Goal: Task Accomplishment & Management: Manage account settings

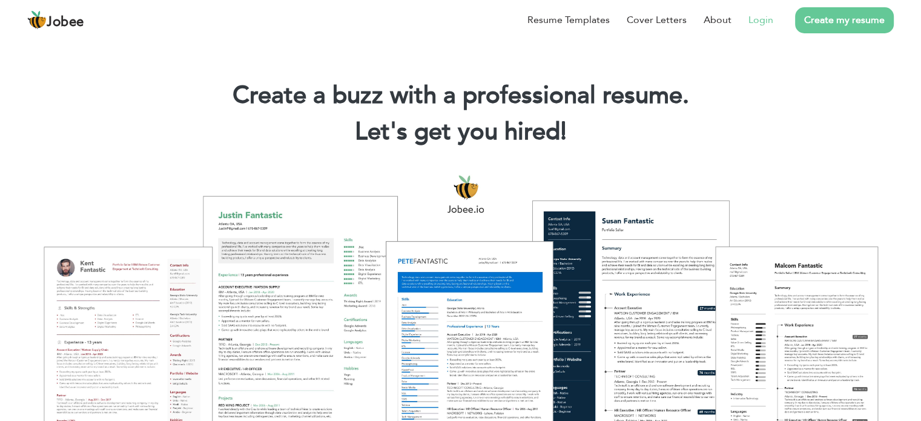
click at [757, 19] on link "Login" at bounding box center [761, 20] width 25 height 15
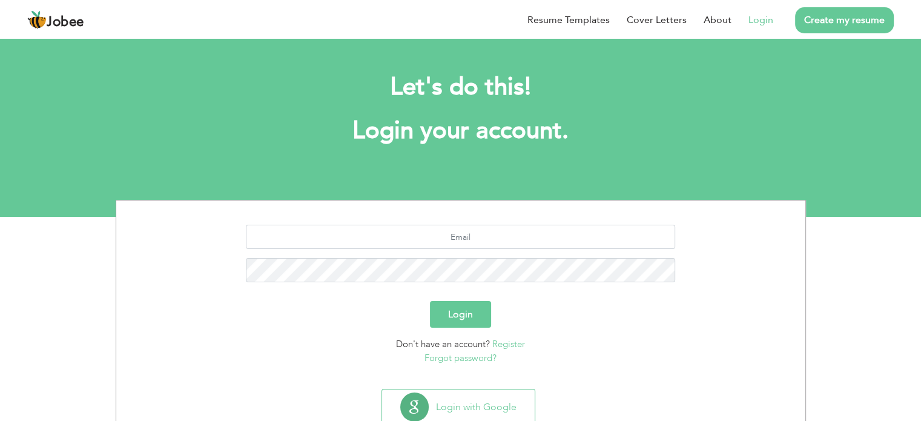
click at [471, 314] on button "Login" at bounding box center [460, 314] width 61 height 27
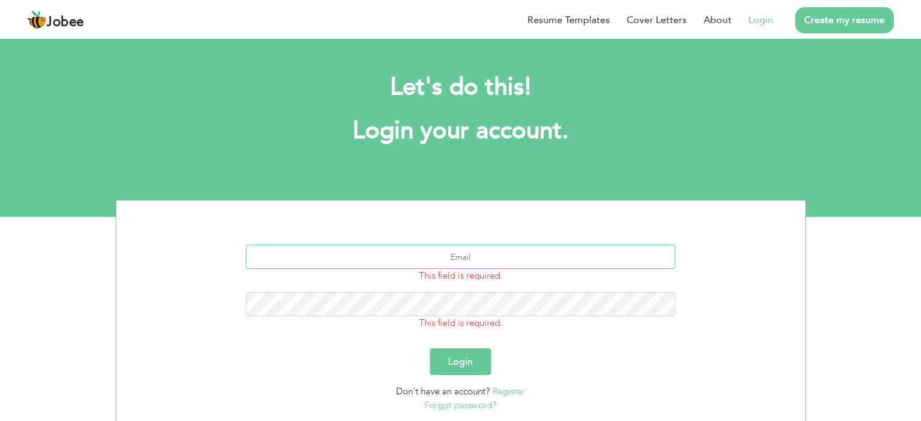
click at [485, 256] on input "text" at bounding box center [460, 257] width 429 height 24
type input "[EMAIL_ADDRESS][DOMAIN_NAME]"
click at [475, 363] on button "Login" at bounding box center [460, 361] width 61 height 27
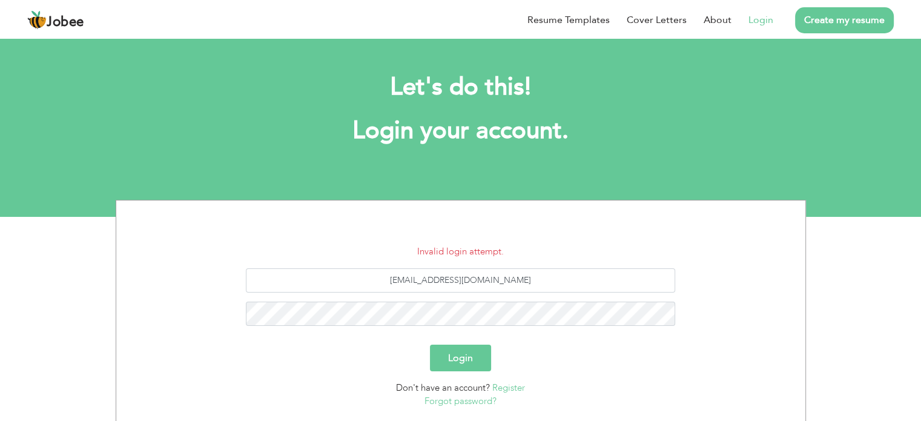
click at [468, 357] on button "Login" at bounding box center [460, 358] width 61 height 27
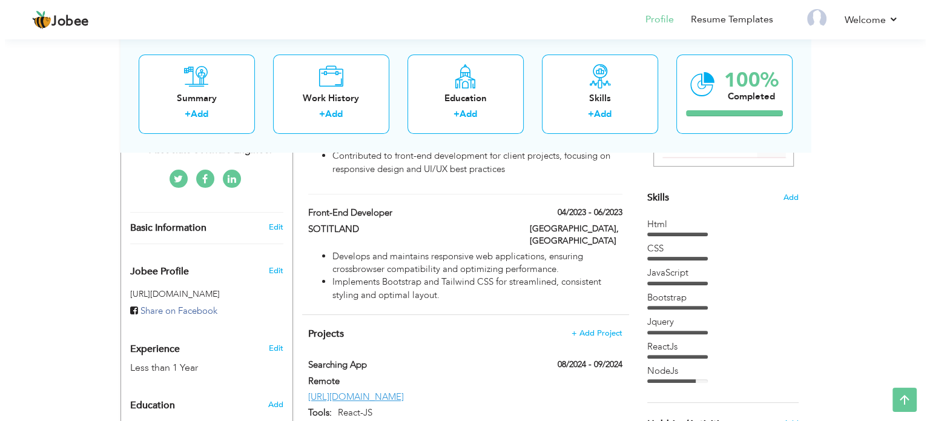
scroll to position [293, 0]
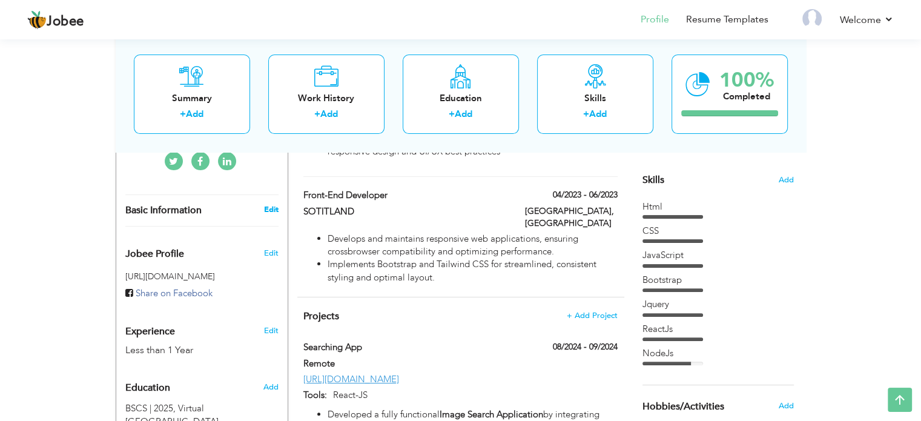
click at [271, 204] on link "Edit" at bounding box center [270, 209] width 15 height 11
type input "Umair"
type input "Ali"
type input "+923704560891"
select select "number:166"
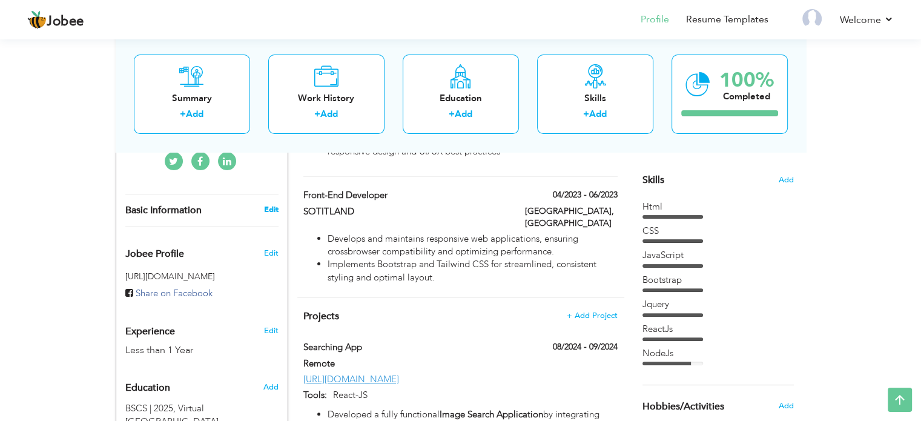
type input "Punjab"
type input "Lahore"
select select "number:2"
type input "Associate Software Engineer"
type input "https://www.linkedin.com/in/umairali011/"
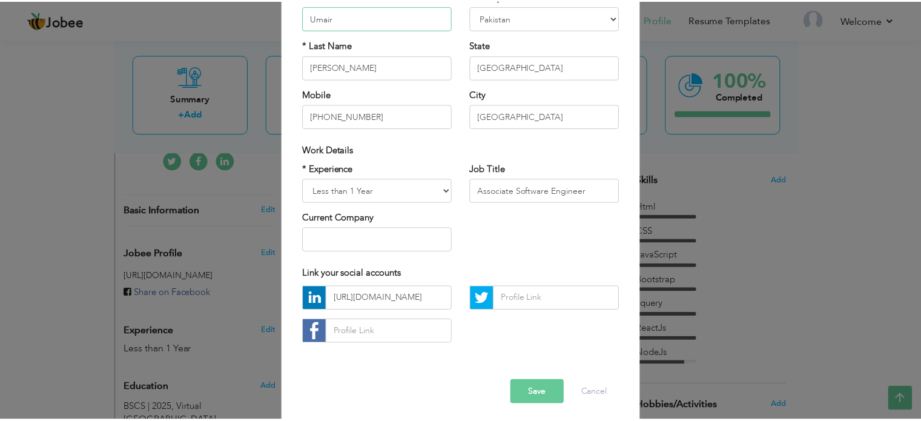
scroll to position [128, 0]
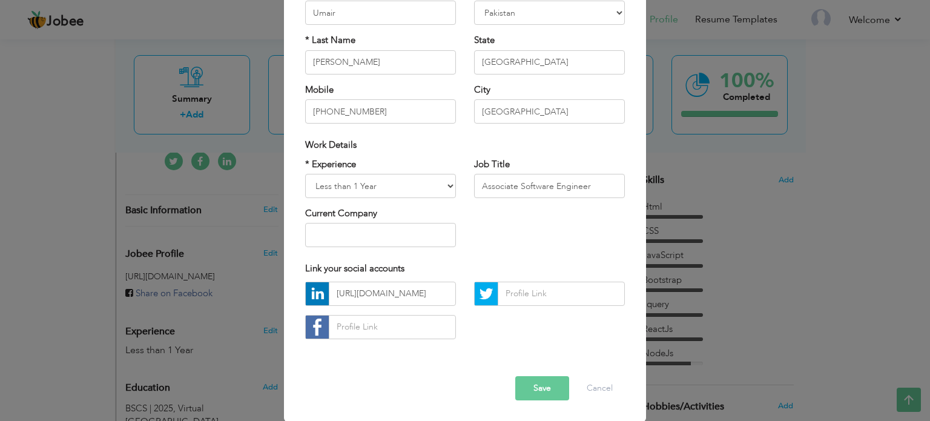
click at [776, 382] on div "× Profile Contact Information * First Name Umair * Last Name Ali Chad" at bounding box center [465, 210] width 930 height 421
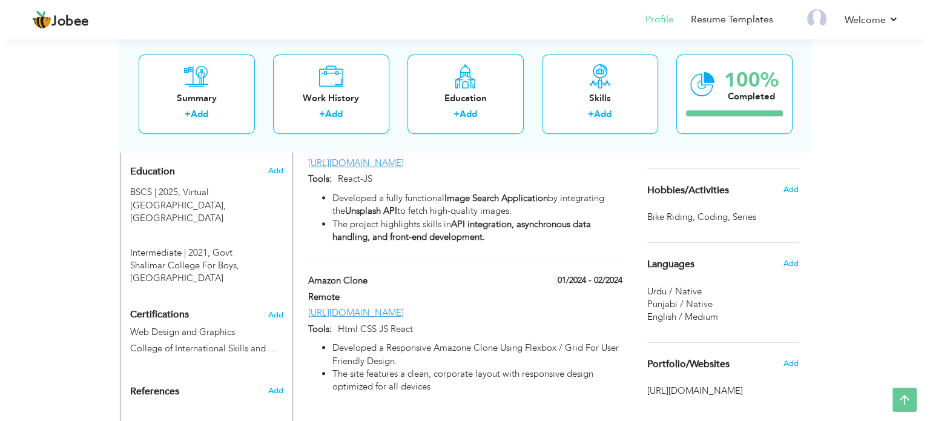
scroll to position [536, 0]
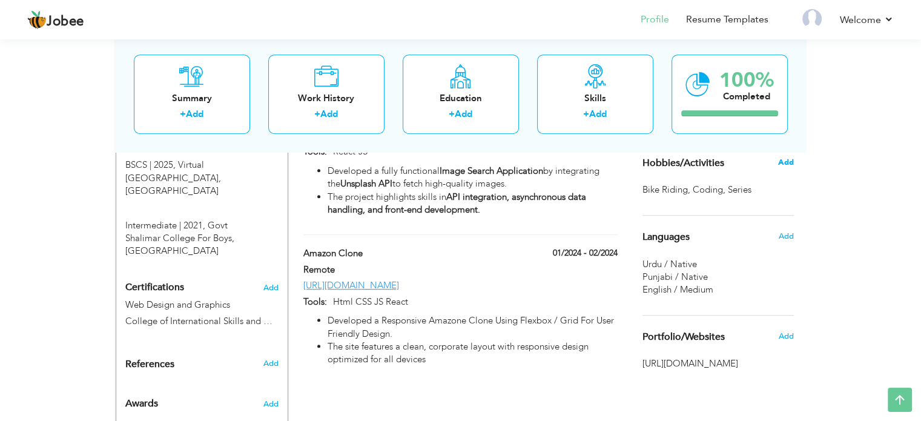
click at [781, 159] on span "Add" at bounding box center [786, 162] width 16 height 11
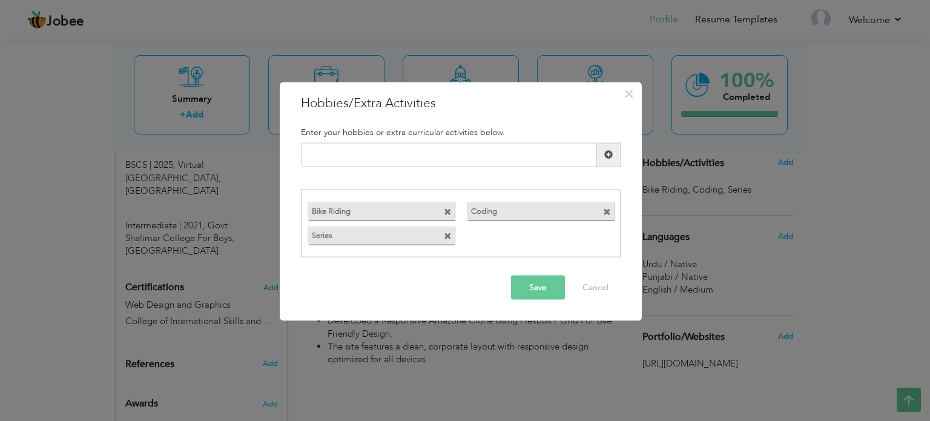
click at [449, 213] on span at bounding box center [448, 212] width 8 height 8
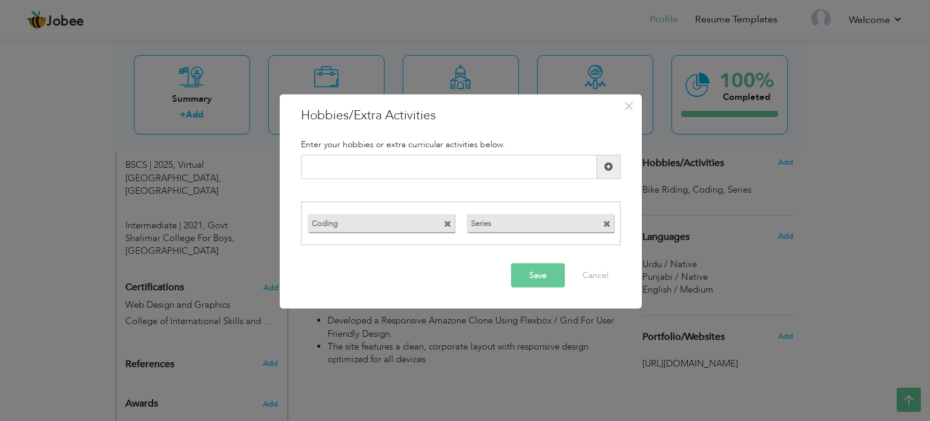
click at [447, 224] on span at bounding box center [448, 224] width 8 height 8
click at [443, 226] on div "Series" at bounding box center [381, 223] width 147 height 18
click at [446, 225] on span at bounding box center [448, 224] width 8 height 8
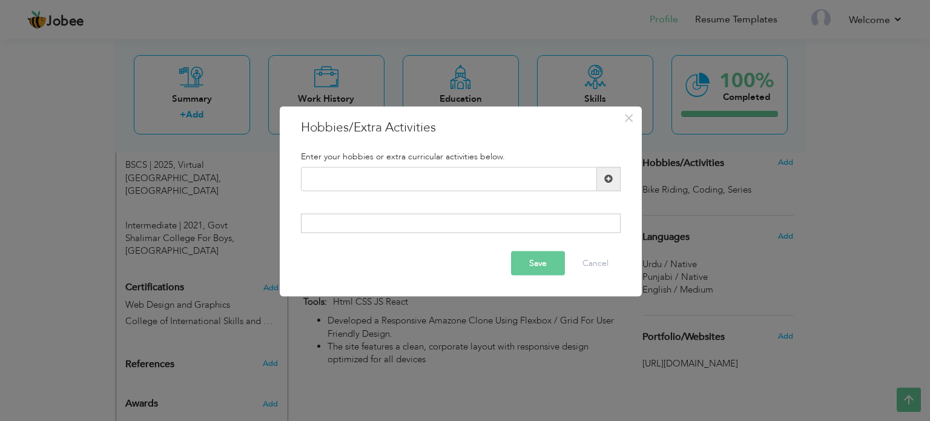
click at [554, 262] on button "Save" at bounding box center [538, 263] width 54 height 24
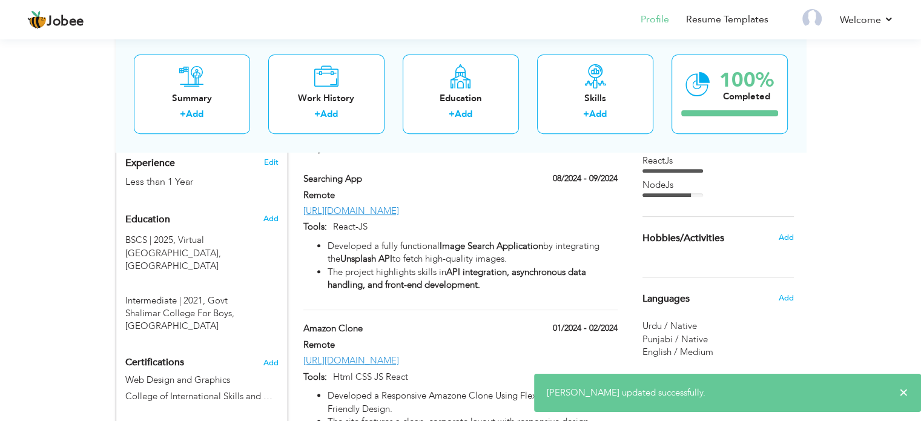
scroll to position [420, 0]
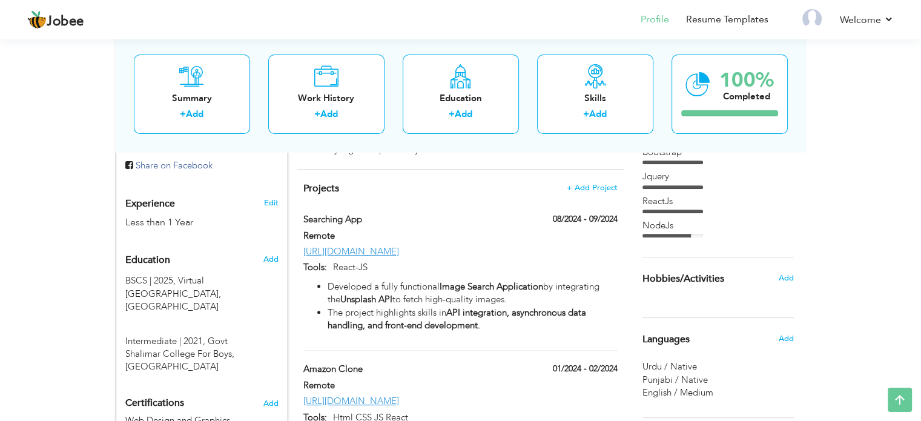
click at [696, 278] on span "Hobbies/Activities" at bounding box center [684, 279] width 82 height 11
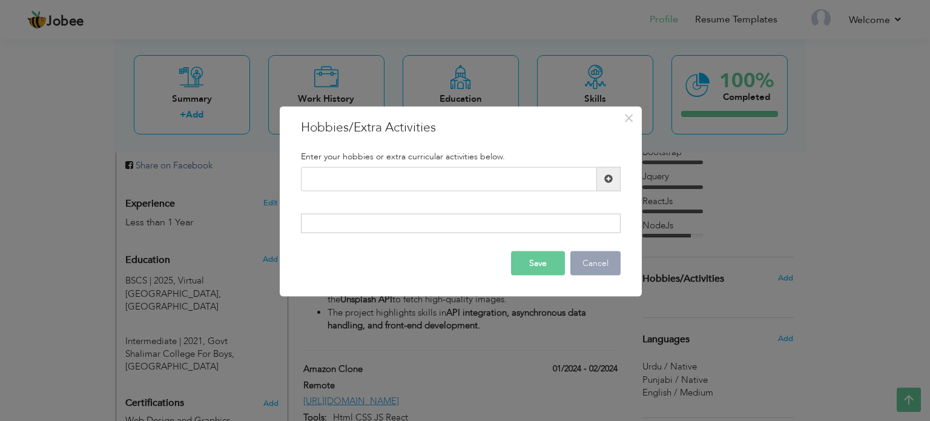
click at [601, 255] on button "Cancel" at bounding box center [596, 263] width 50 height 24
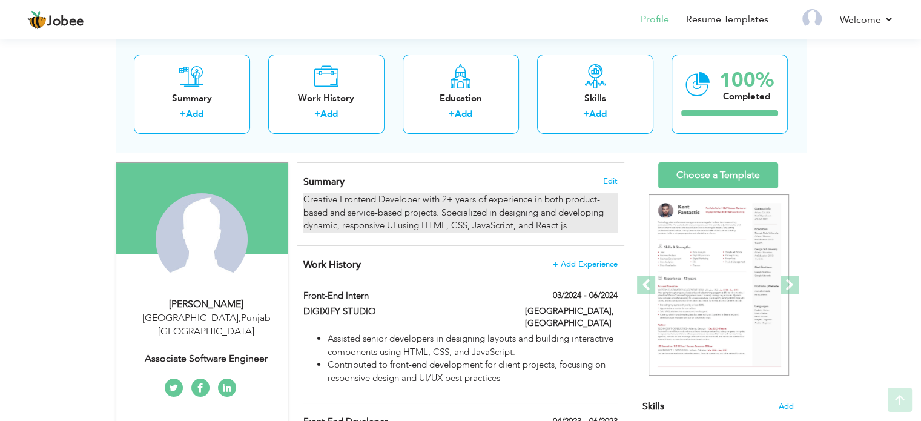
scroll to position [70, 0]
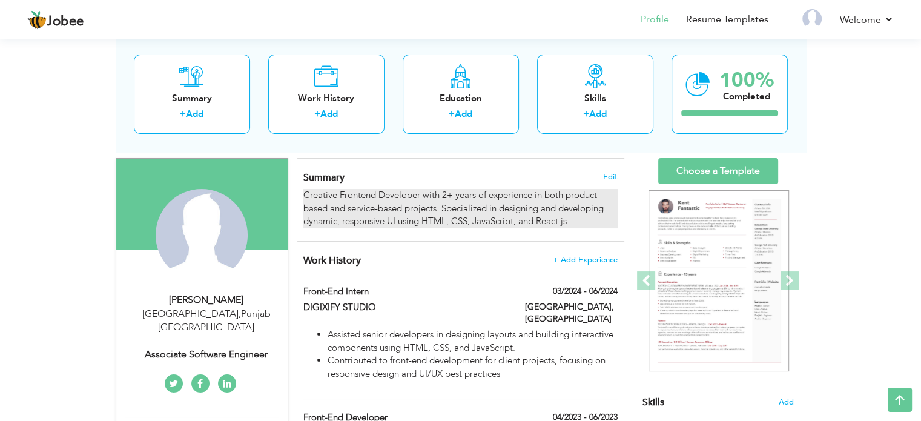
click at [518, 216] on div "Creative Frontend Developer with 2+ years of experience in both product-based a…" at bounding box center [460, 208] width 314 height 39
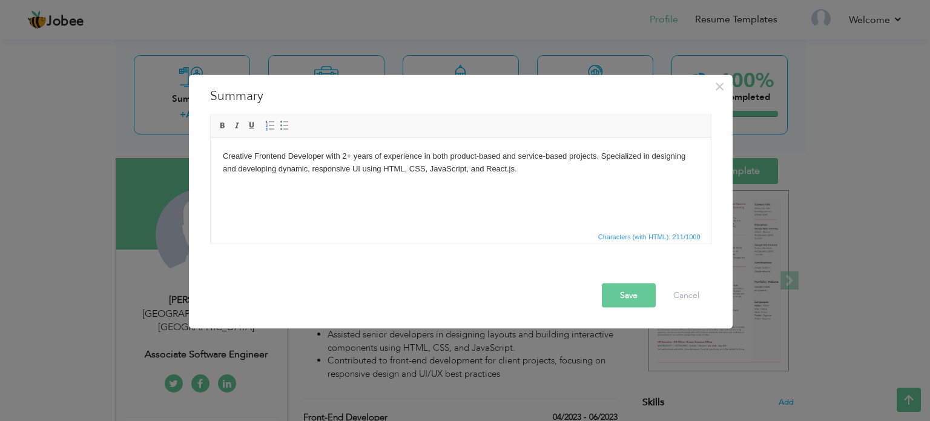
click at [469, 187] on html "Creative Frontend Developer with 2+ years of experience in both product-based a…" at bounding box center [460, 162] width 500 height 50
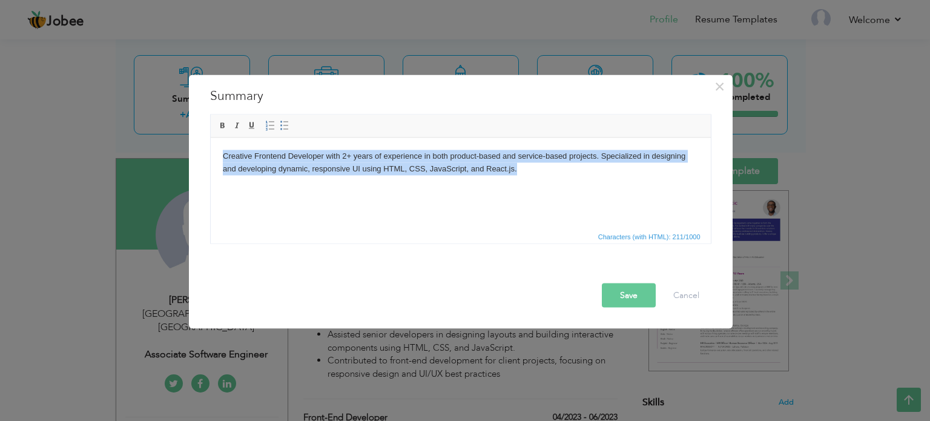
copy body "Creative Frontend Developer with 2+ years of experience in both product-based a…"
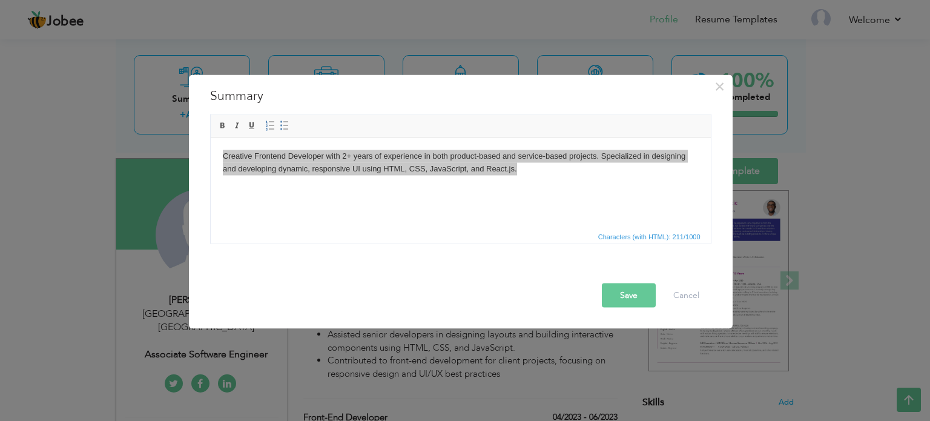
click at [638, 301] on button "Save" at bounding box center [629, 295] width 54 height 24
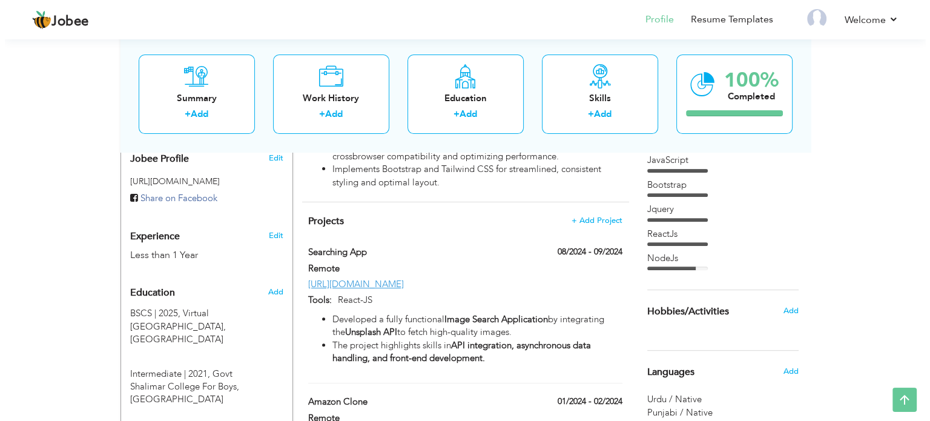
scroll to position [393, 0]
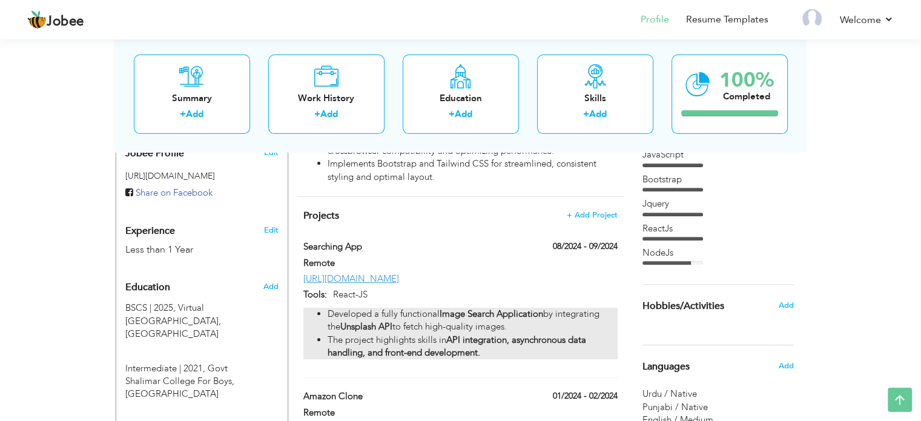
click at [366, 320] on strong "Unsplash API" at bounding box center [366, 326] width 52 height 12
type input "Searching App"
type input "Remote"
type input "08/2024"
type input "09/2024"
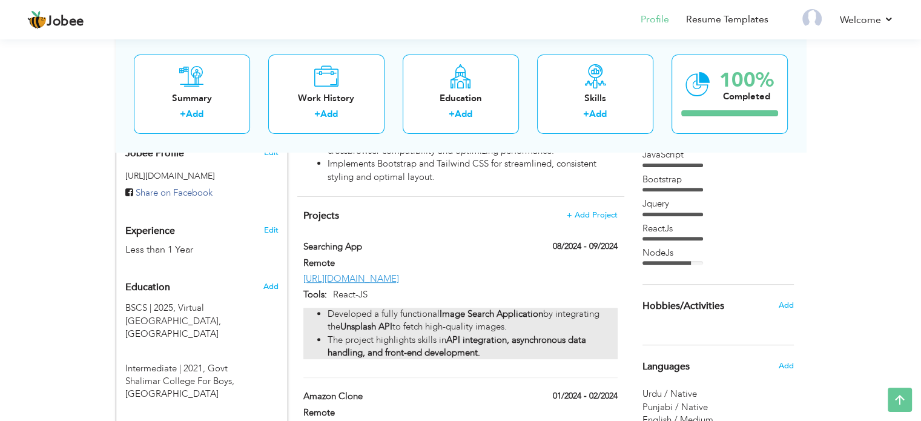
type input "https://github.com/umi112/Search-App"
type input "React-JS"
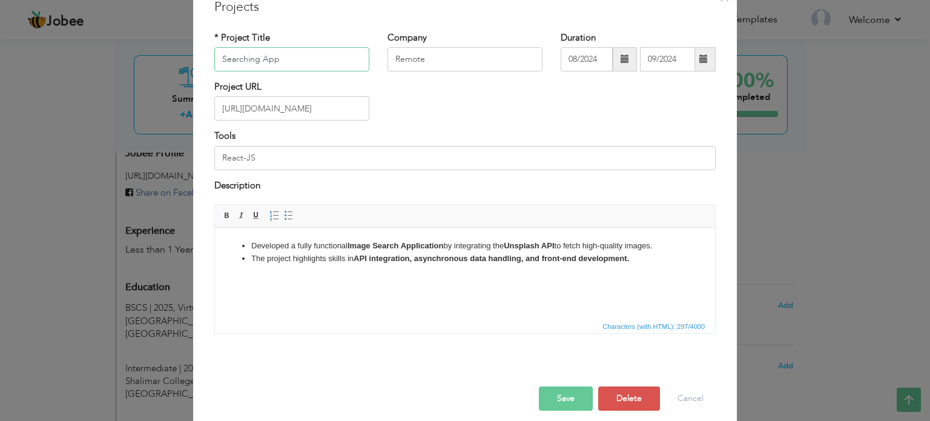
scroll to position [67, 0]
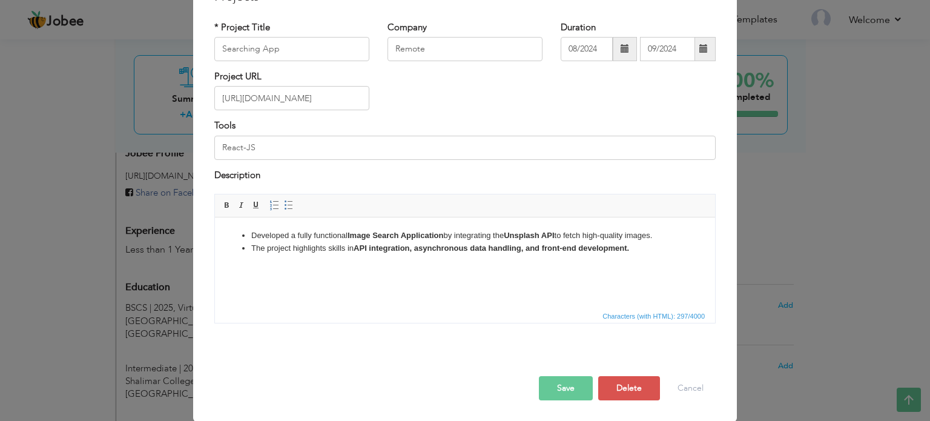
click at [378, 267] on html "Developed a fully functional Image Search Application by integrating the Unspla…" at bounding box center [465, 242] width 500 height 50
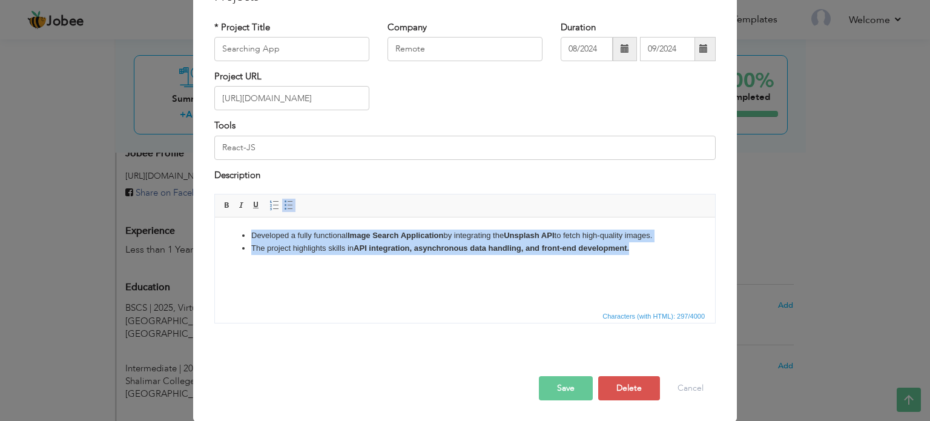
copy ul "Developed a fully functional Image Search Application by integrating the Unspla…"
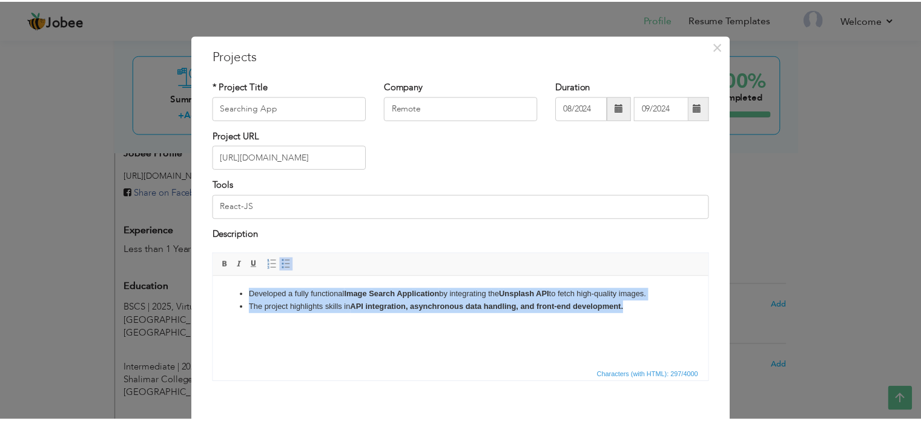
scroll to position [0, 0]
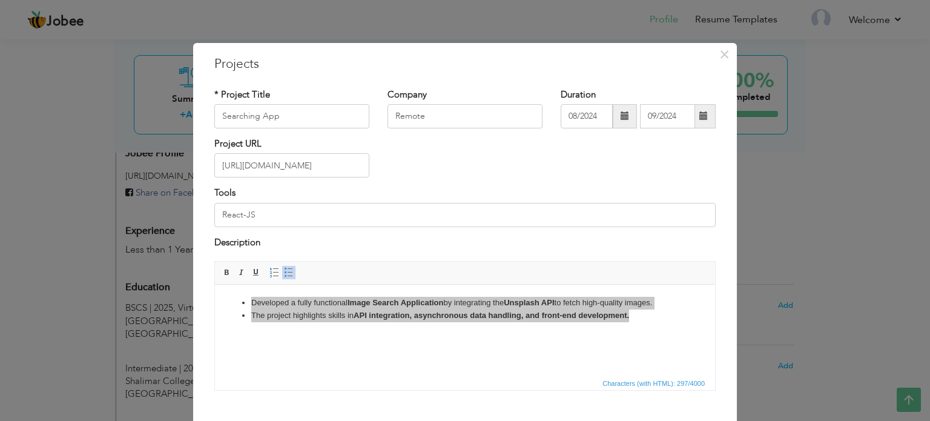
click at [358, 165] on input "https://github.com/umi112/Search-App" at bounding box center [291, 165] width 155 height 24
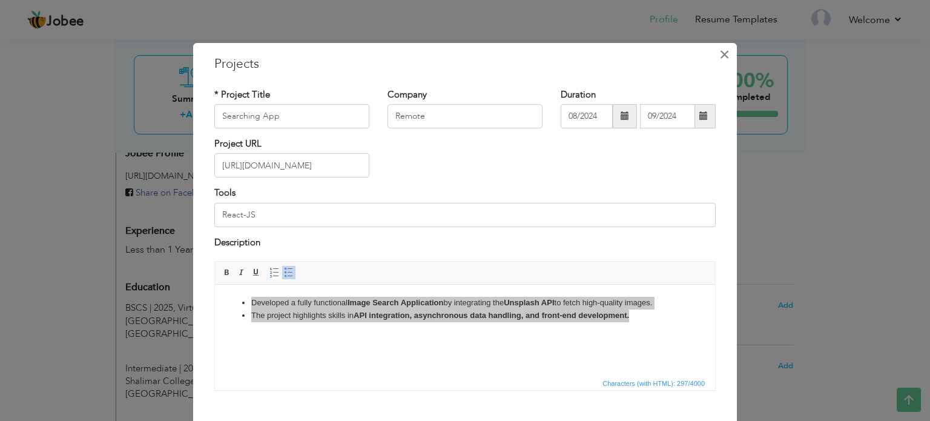
click at [720, 51] on span "×" at bounding box center [725, 55] width 10 height 22
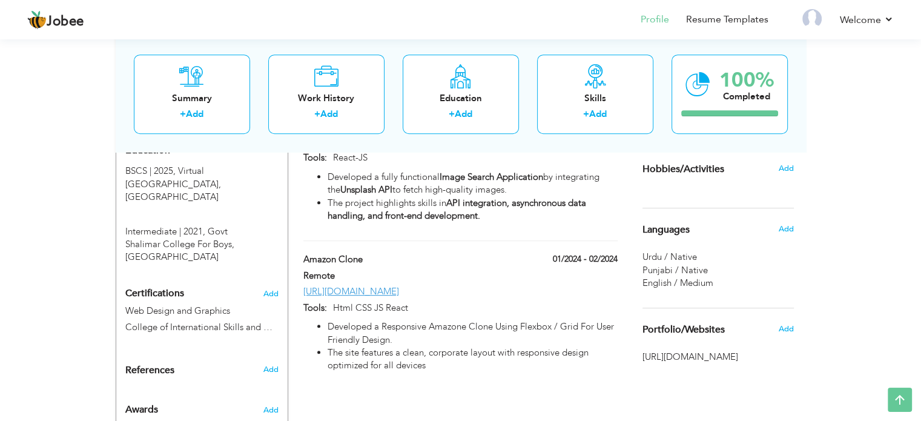
scroll to position [531, 0]
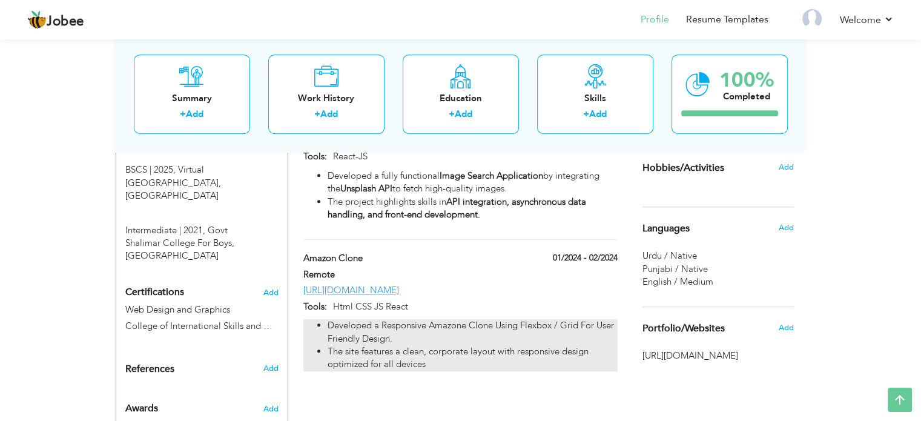
click at [474, 319] on li "Developed a Responsive Amazone Clone Using Flexbox / Grid For User Friendly Des…" at bounding box center [473, 332] width 290 height 26
type input "Amazon Clone"
type input "01/2024"
type input "02/2024"
type input "https://github.com/umi112/MyClone"
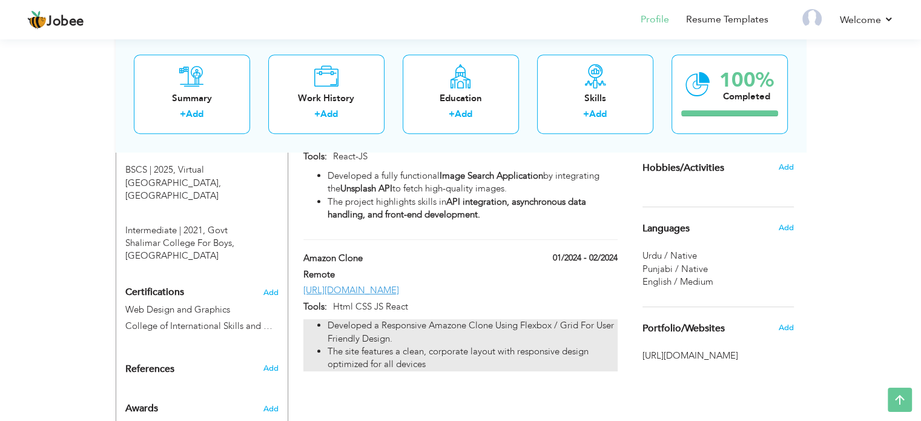
type input "Html CSS JS React"
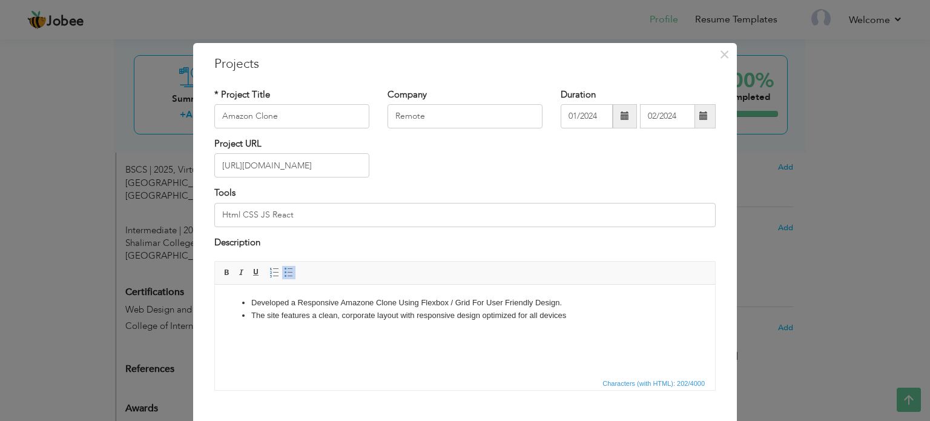
click at [466, 334] on html "Developed a Responsive Amazone Clone Using Flexbox / Grid For User Friendly Des…" at bounding box center [465, 310] width 500 height 50
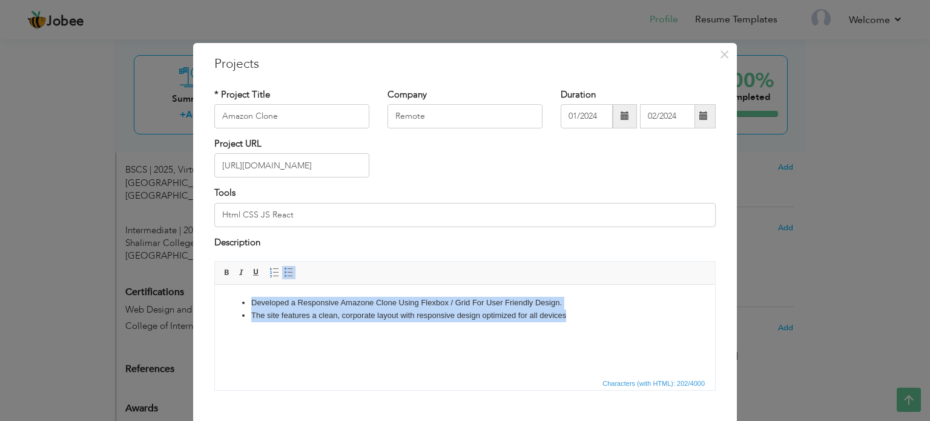
copy ul "Developed a Responsive Amazone Clone Using Flexbox / Grid For User Friendly Des…"
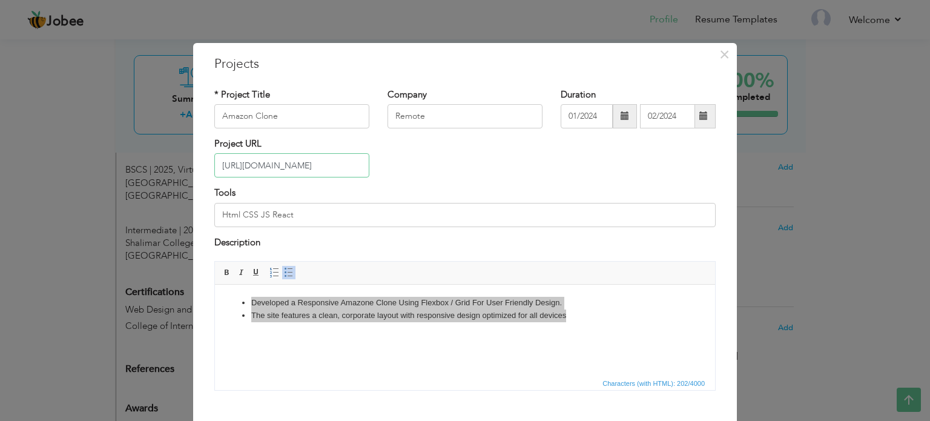
click at [360, 164] on input "https://github.com/umi112/MyClone" at bounding box center [291, 165] width 155 height 24
click at [319, 171] on input "https://github.com/umi112/MyClone" at bounding box center [291, 165] width 155 height 24
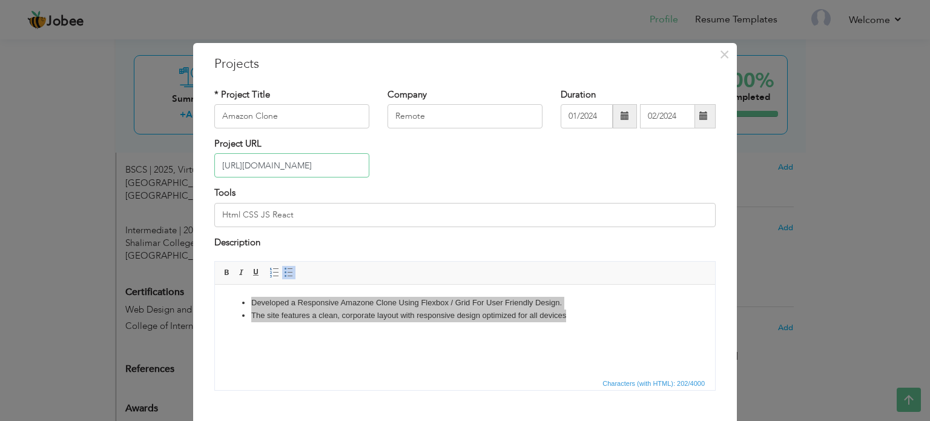
click at [319, 171] on input "https://github.com/umi112/MyClone" at bounding box center [291, 165] width 155 height 24
click at [722, 54] on span "×" at bounding box center [725, 55] width 10 height 22
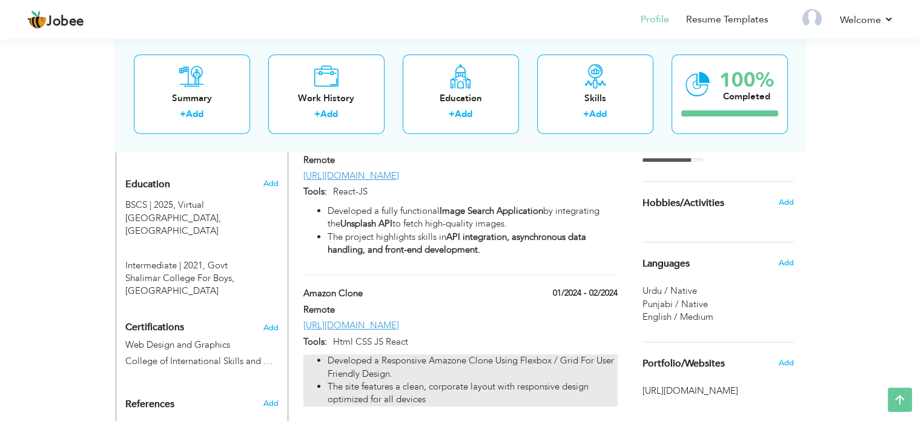
scroll to position [491, 0]
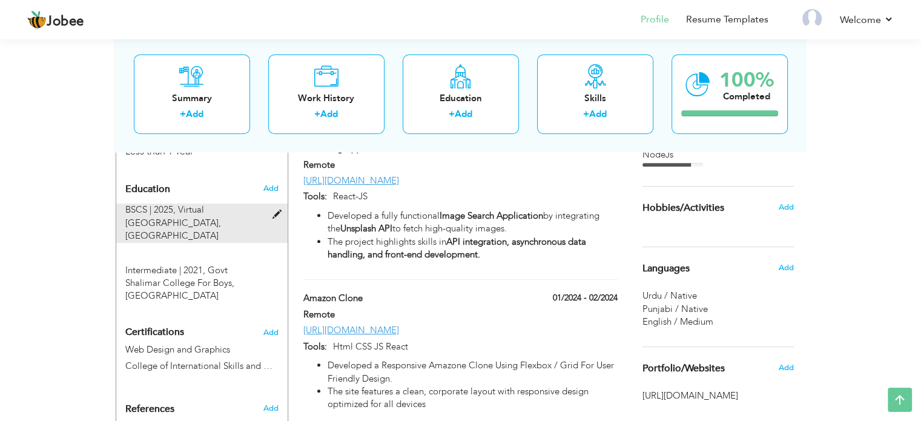
click at [272, 210] on span at bounding box center [279, 214] width 15 height 9
type input "BSCS"
type input "2025"
type input "Virtual University of Pakistan"
type input "3.7"
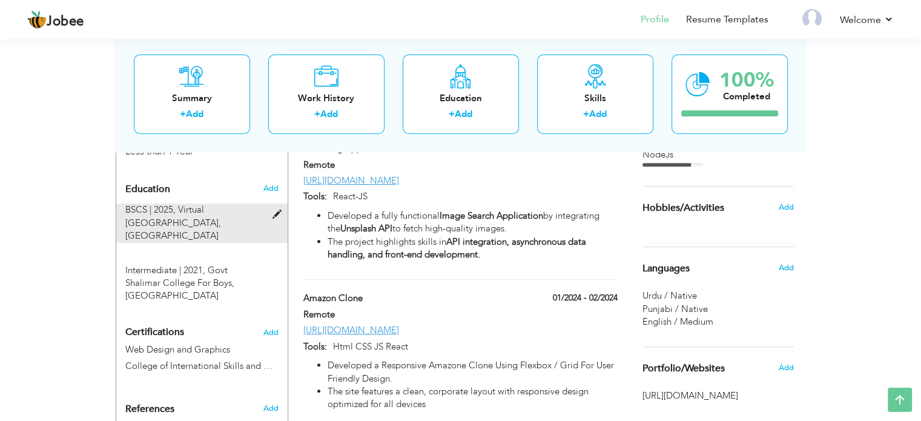
radio input "true"
type input "Lahore"
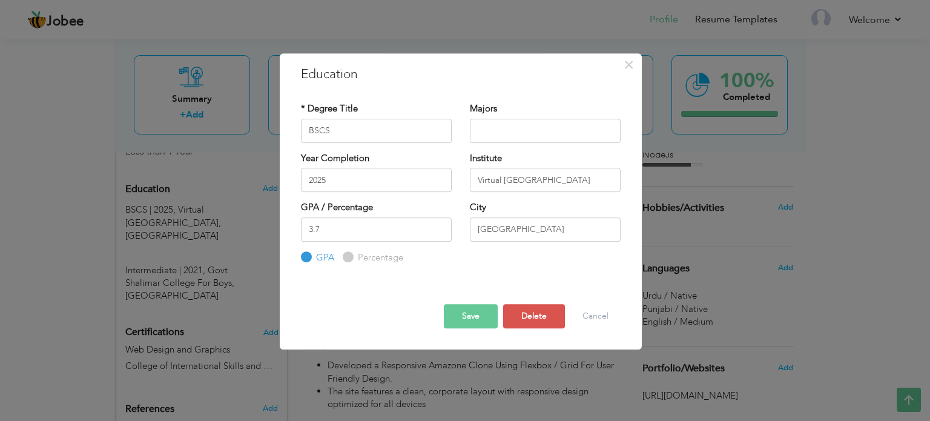
click at [679, 389] on div "× Education * Degree Title BSCS Majors Year Completion 2025 3.7" at bounding box center [465, 210] width 930 height 421
